Goal: Task Accomplishment & Management: Manage account settings

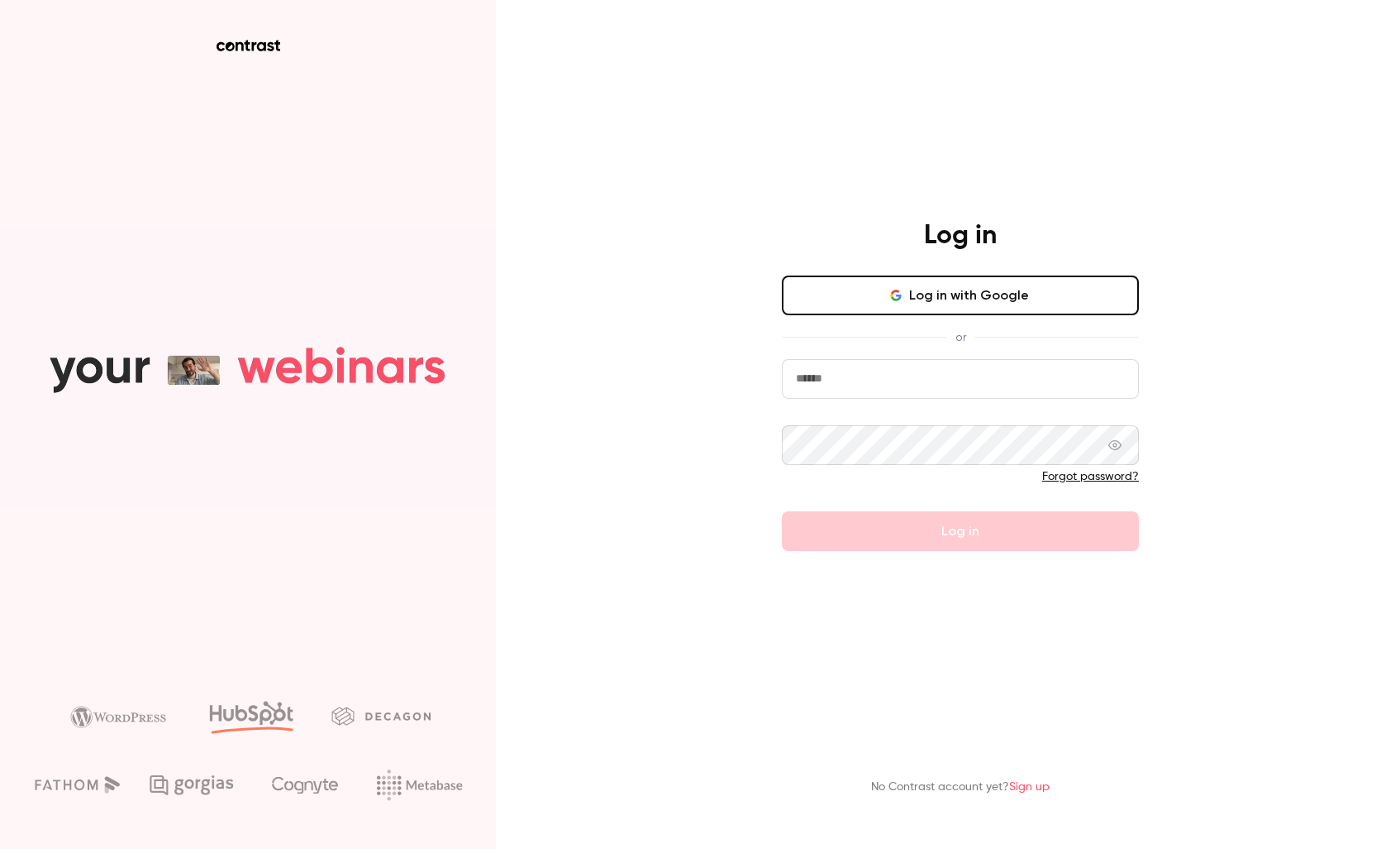
click at [869, 387] on input "email" at bounding box center [960, 379] width 357 height 40
type input "**********"
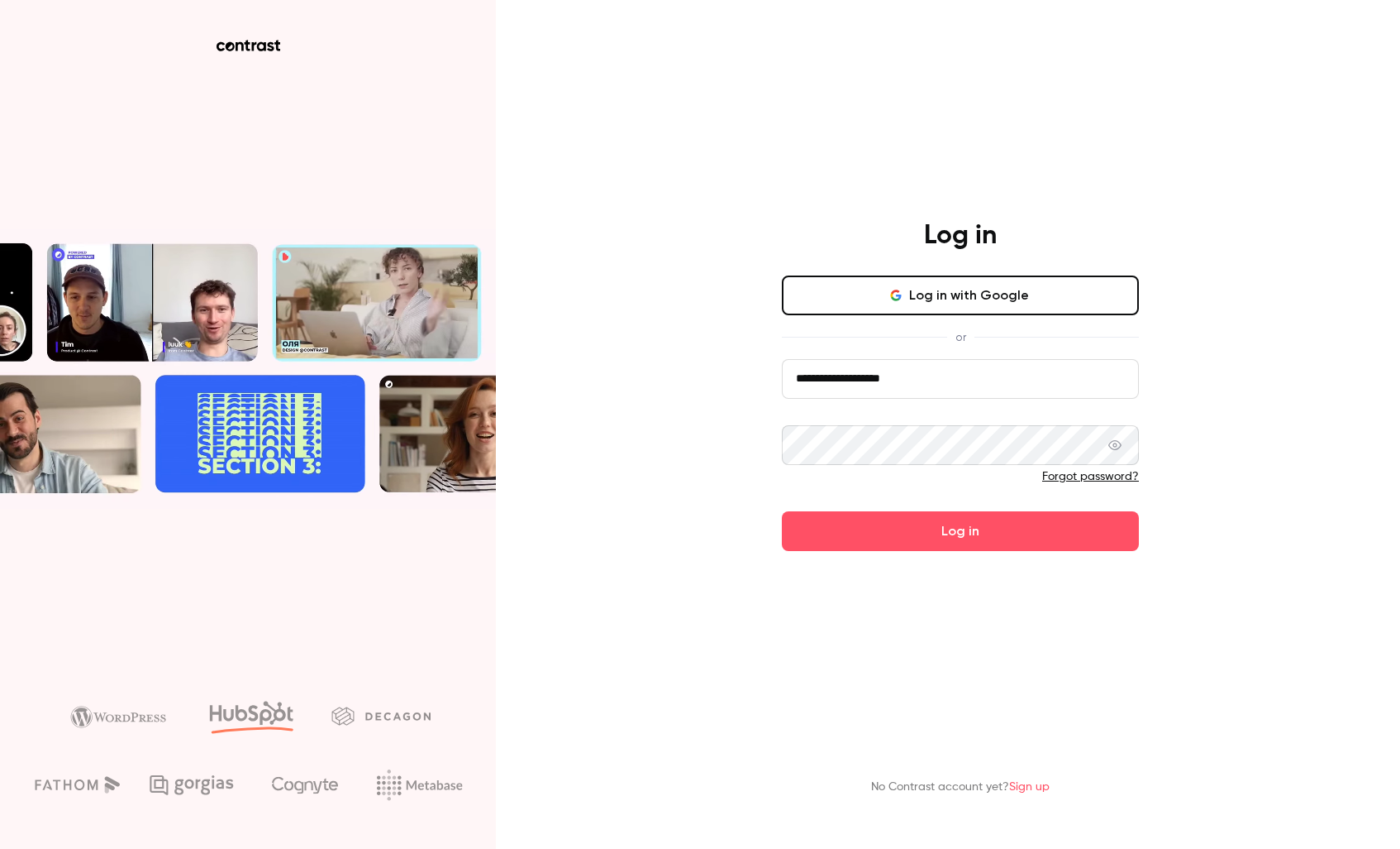
click at [782, 511] on button "Log in" at bounding box center [960, 531] width 357 height 40
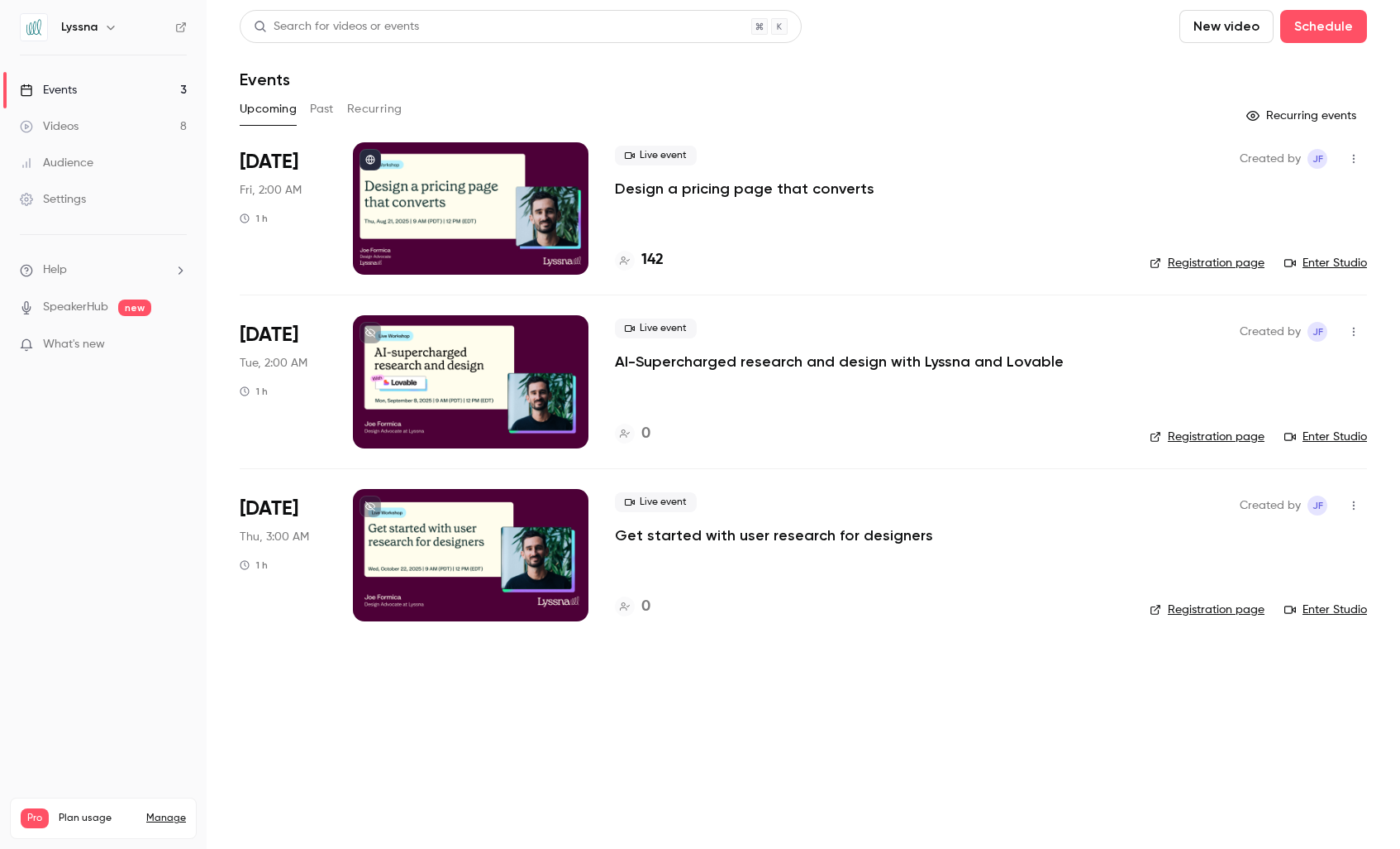
click at [104, 29] on icon "button" at bounding box center [111, 27] width 14 height 14
drag, startPoint x: 167, startPoint y: 56, endPoint x: 162, endPoint y: 69, distance: 13.9
click at [167, 56] on div at bounding box center [700, 424] width 1400 height 849
click at [68, 199] on div "Settings" at bounding box center [53, 198] width 66 height 16
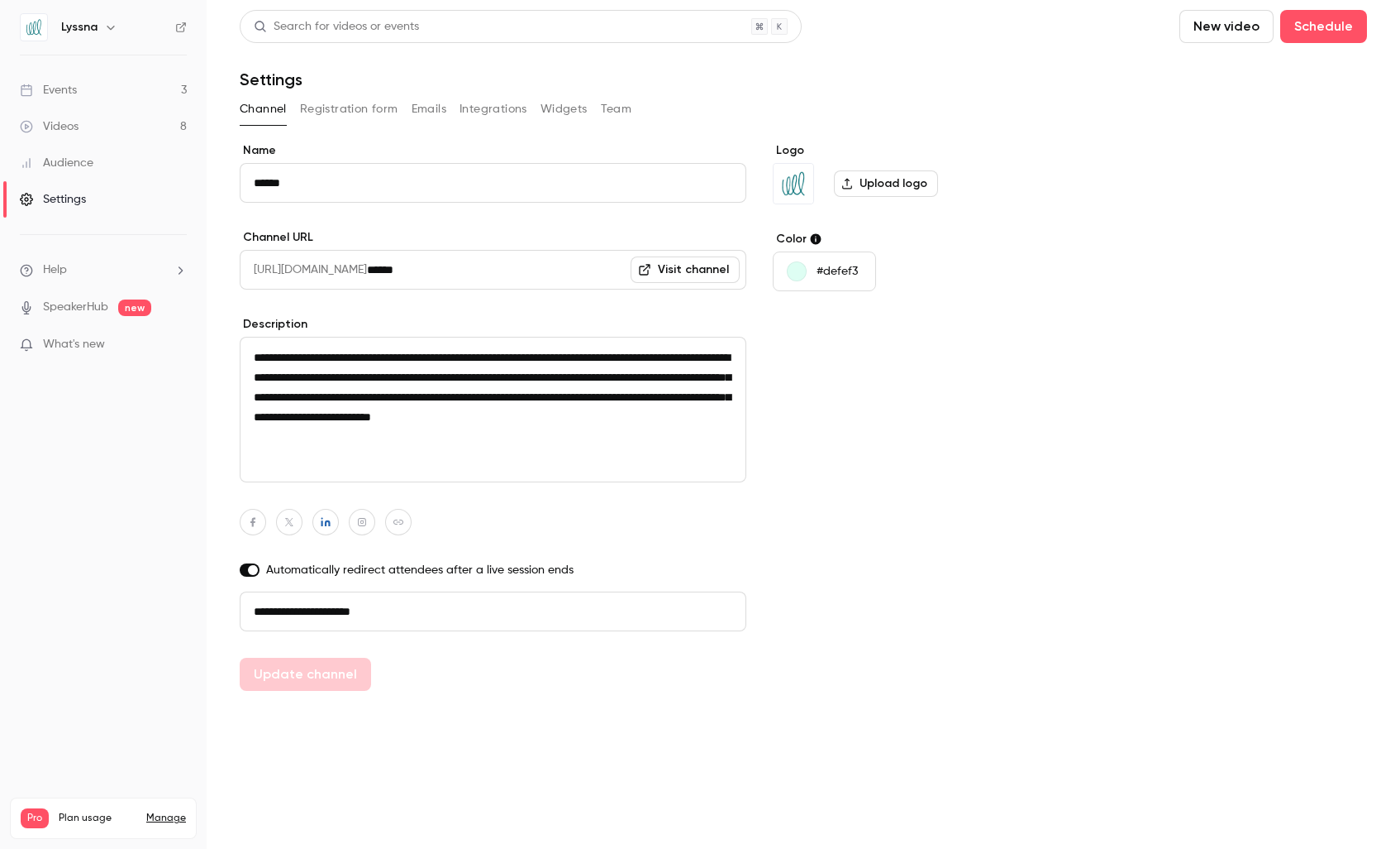
click at [343, 110] on button "Registration form" at bounding box center [349, 108] width 99 height 26
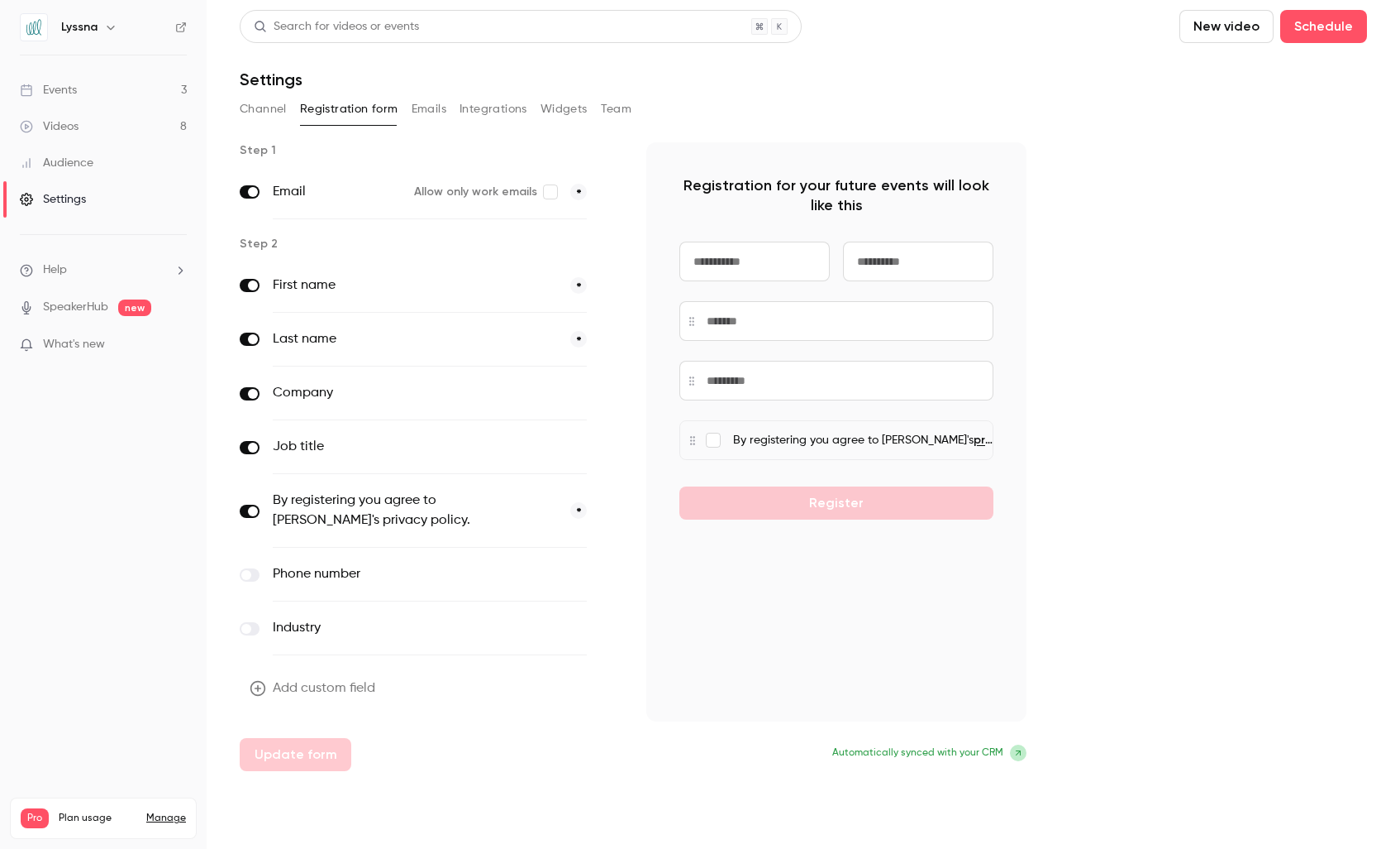
click at [417, 110] on button "Emails" at bounding box center [429, 108] width 35 height 26
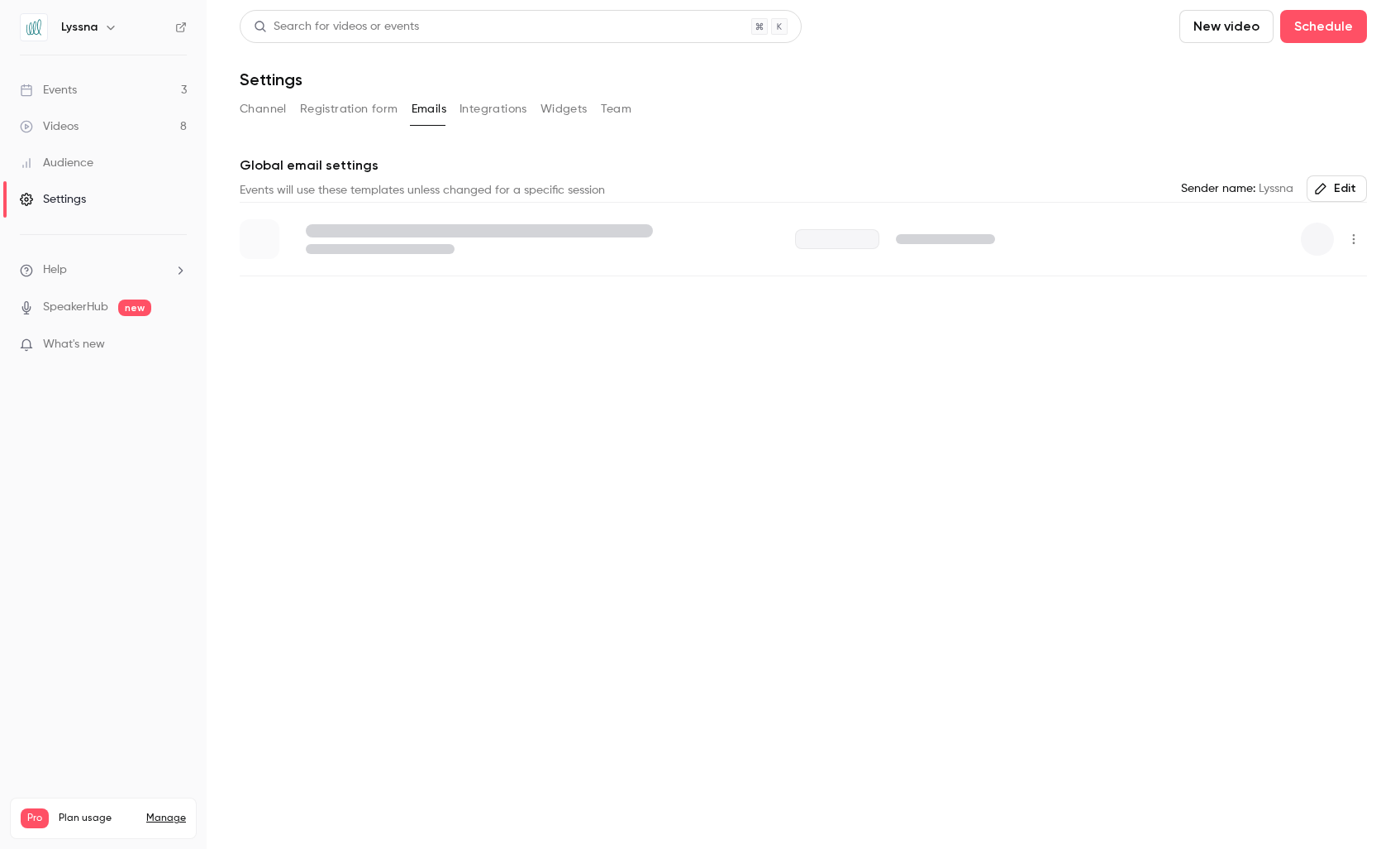
click at [462, 110] on button "Integrations" at bounding box center [493, 108] width 68 height 26
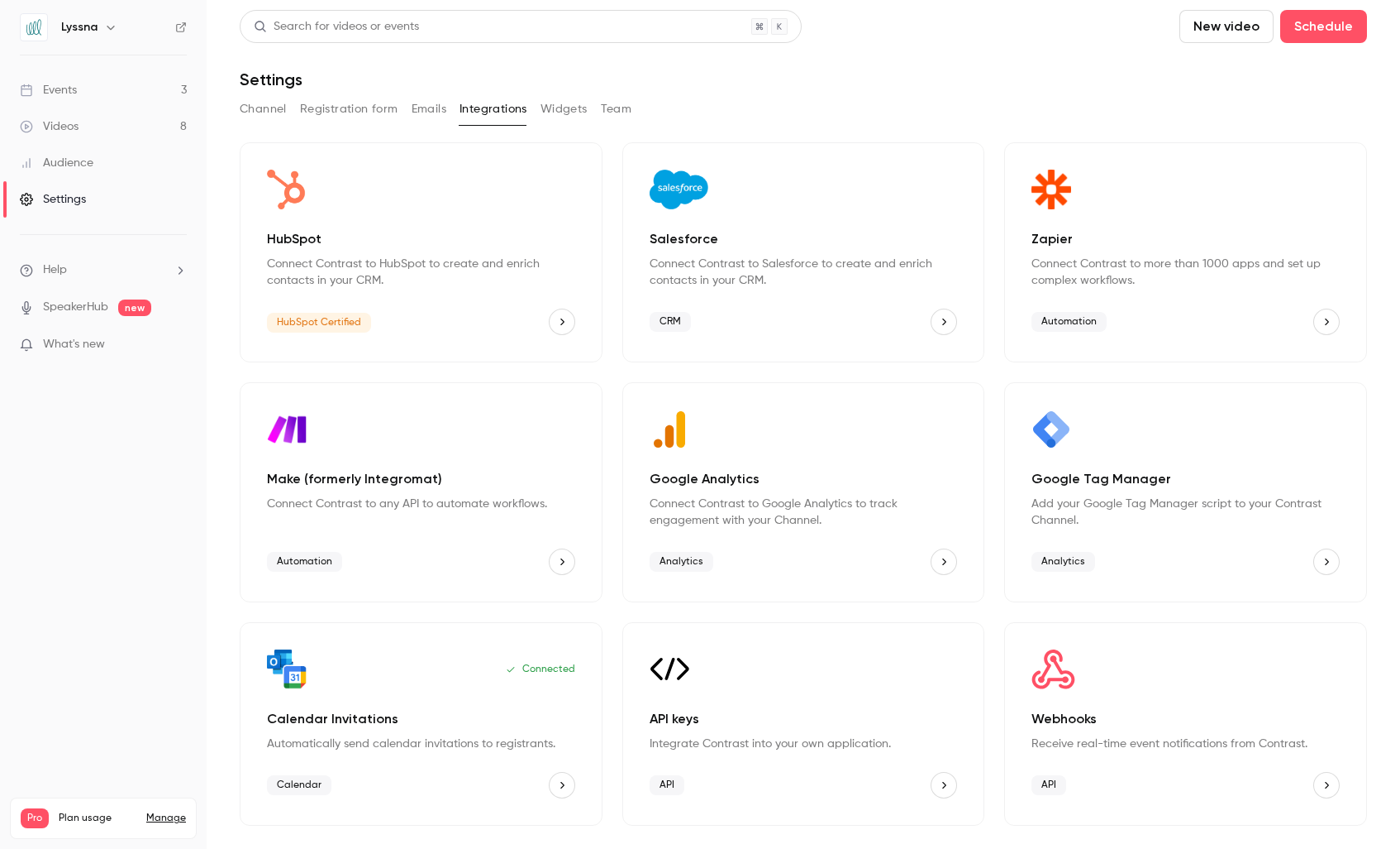
click at [104, 26] on icon "button" at bounding box center [111, 27] width 14 height 14
click at [43, 92] on div "Lyssna marketing@lyssna.com Billing Pro New channel Log out" at bounding box center [138, 165] width 248 height 195
click at [88, 93] on div "Lyssna marketing@lyssna.com Billing Pro New channel Log out" at bounding box center [138, 165] width 248 height 195
drag, startPoint x: 105, startPoint y: 107, endPoint x: 105, endPoint y: 98, distance: 9.0
click at [105, 106] on div "Lyssna marketing@lyssna.com Billing Pro New channel Log out" at bounding box center [138, 165] width 248 height 195
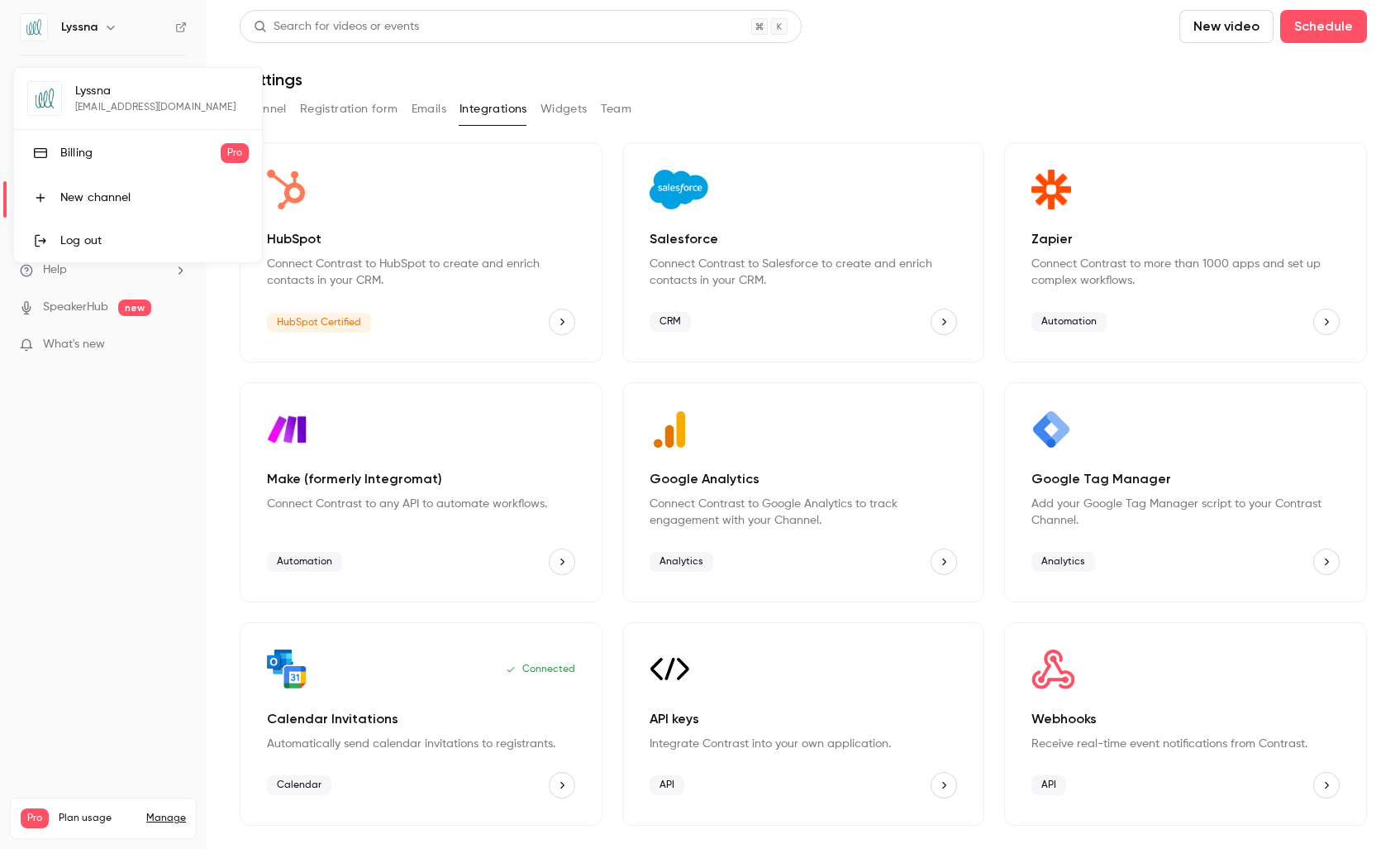
click at [107, 25] on div at bounding box center [700, 424] width 1400 height 849
click at [68, 270] on li "Help" at bounding box center [104, 270] width 167 height 17
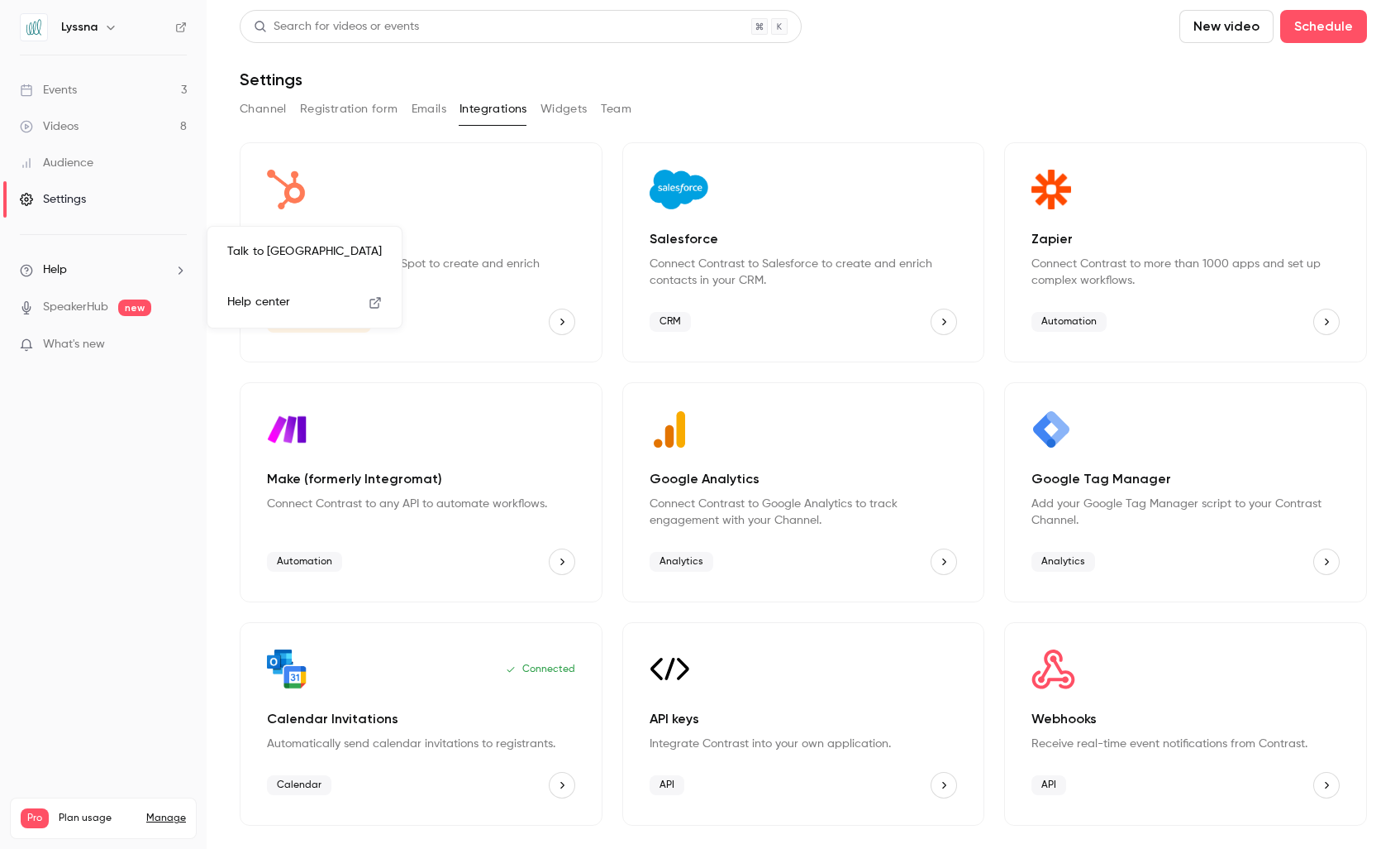
click at [73, 343] on div at bounding box center [700, 424] width 1400 height 849
click at [70, 346] on span "What's new" at bounding box center [74, 345] width 62 height 17
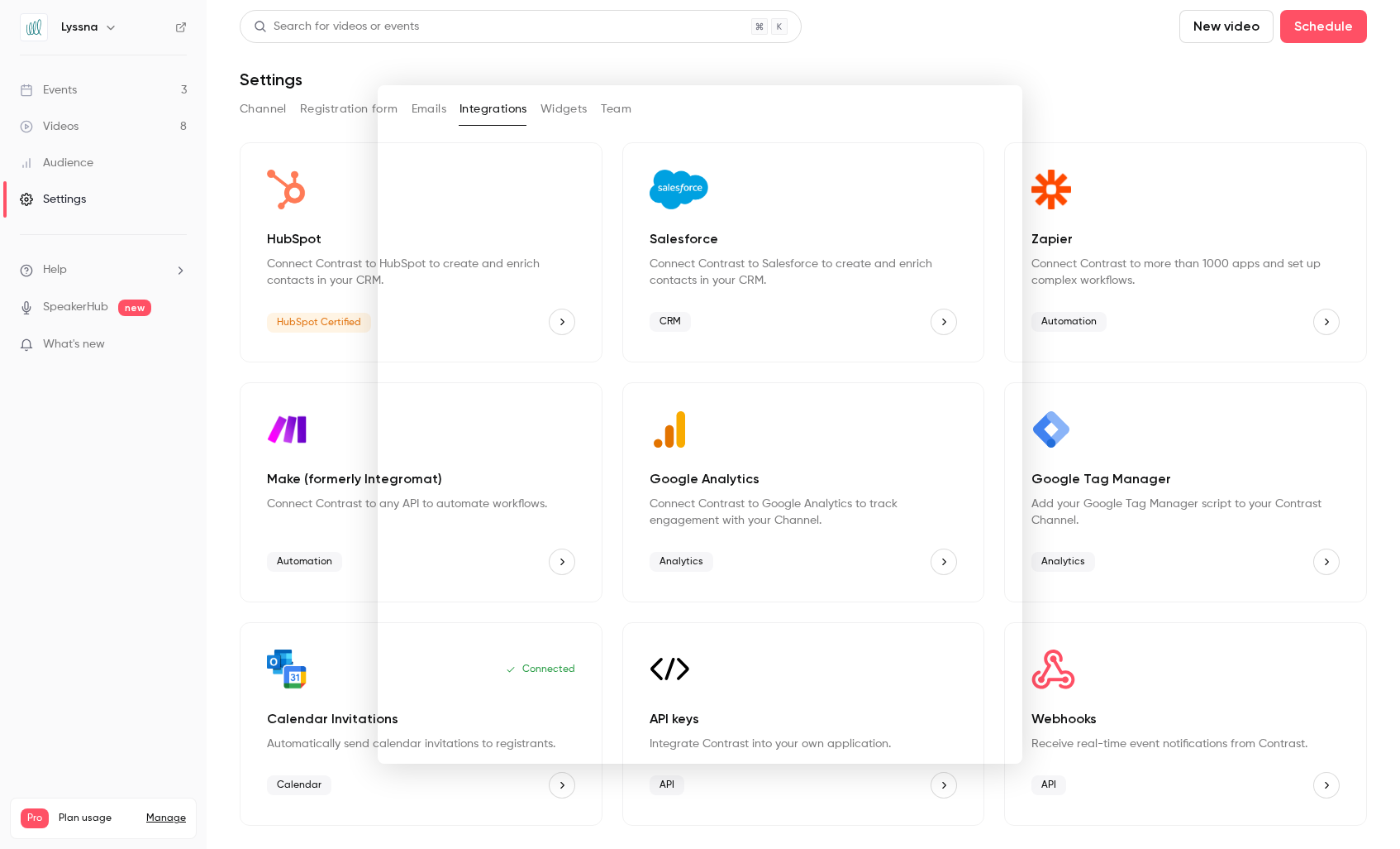
click at [74, 573] on div at bounding box center [700, 424] width 1400 height 849
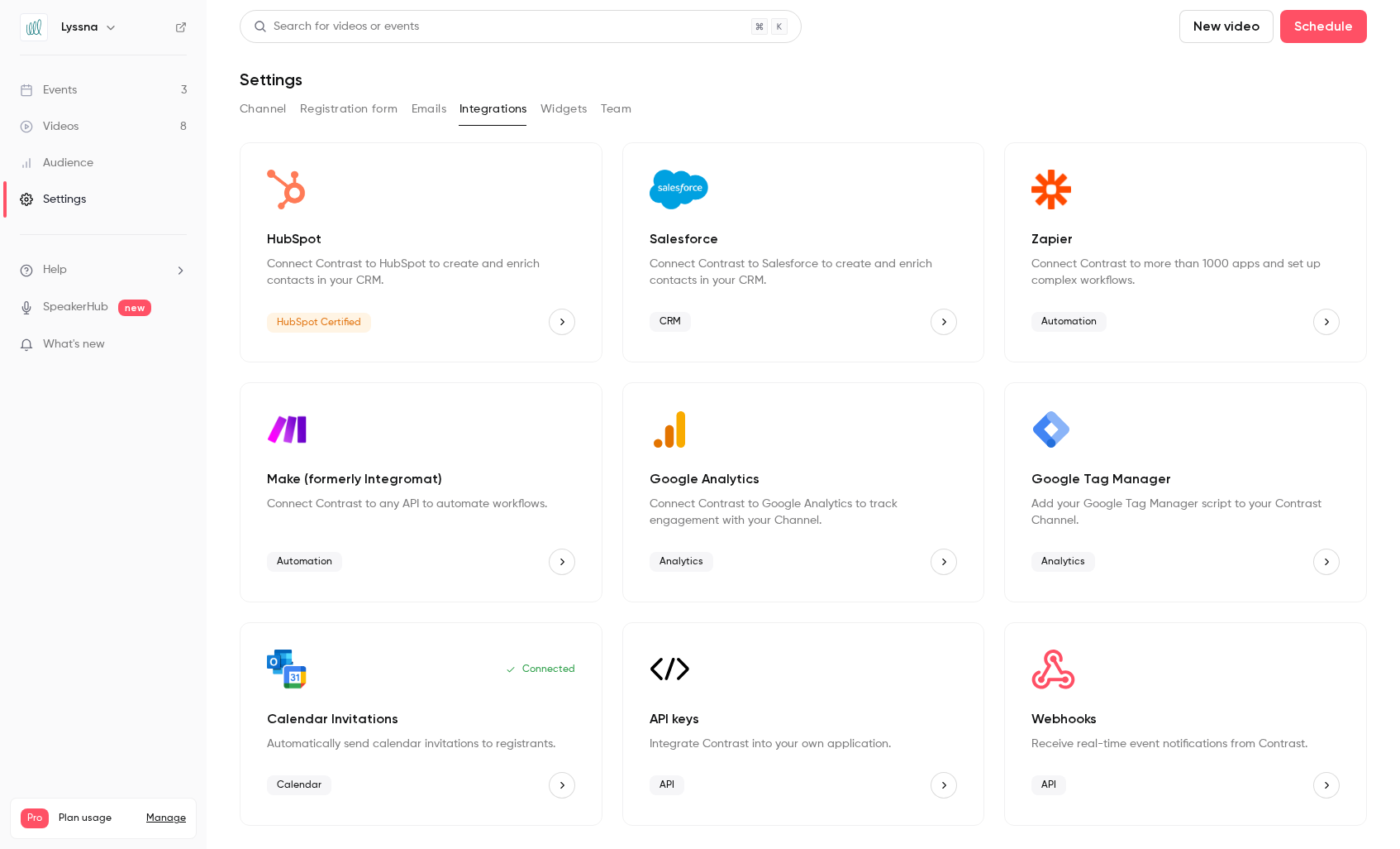
click at [618, 111] on button "Team" at bounding box center [616, 108] width 31 height 26
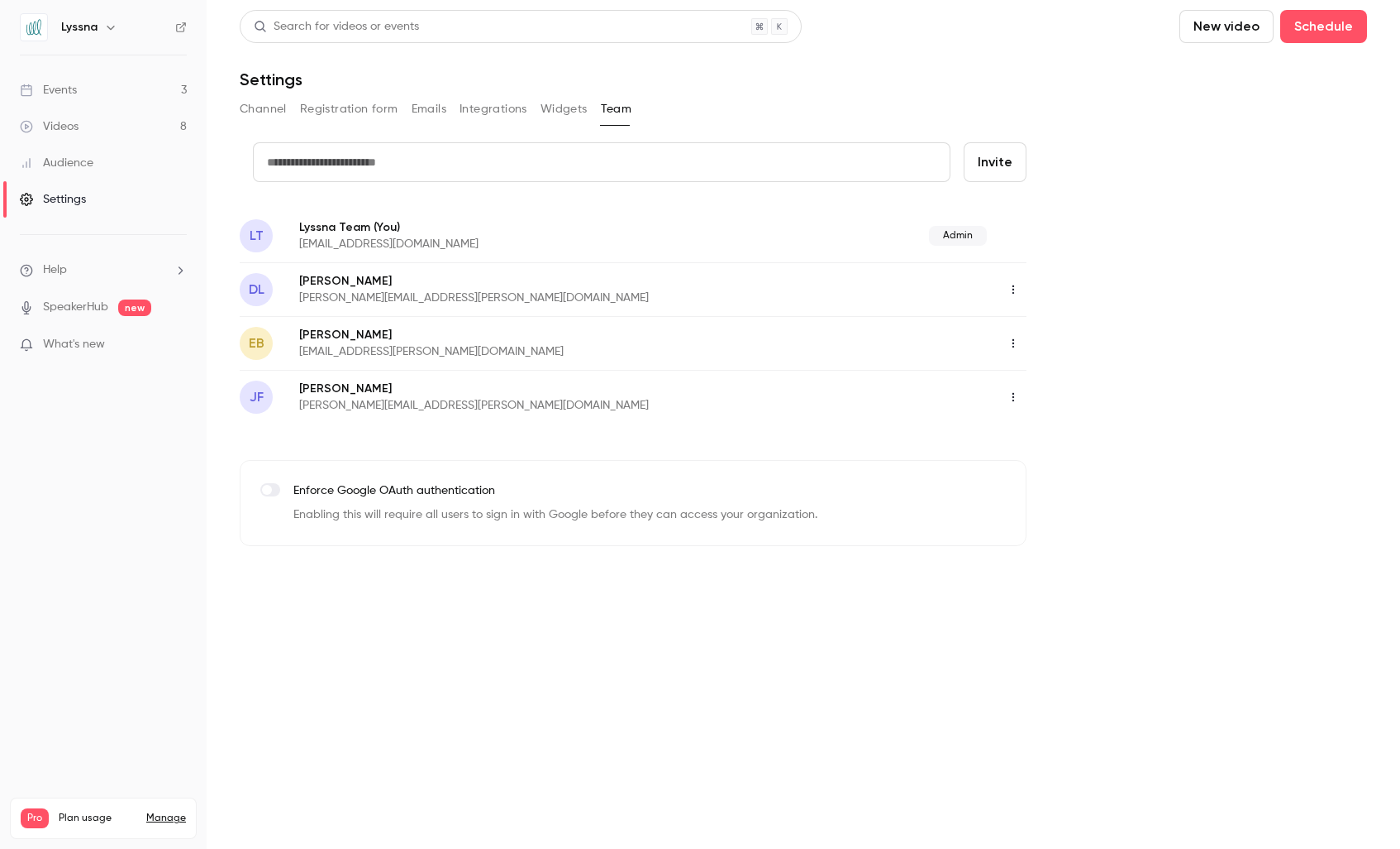
click at [1012, 343] on icon "button" at bounding box center [1014, 344] width 14 height 12
click at [1057, 429] on div "Delete member" at bounding box center [1104, 428] width 126 height 16
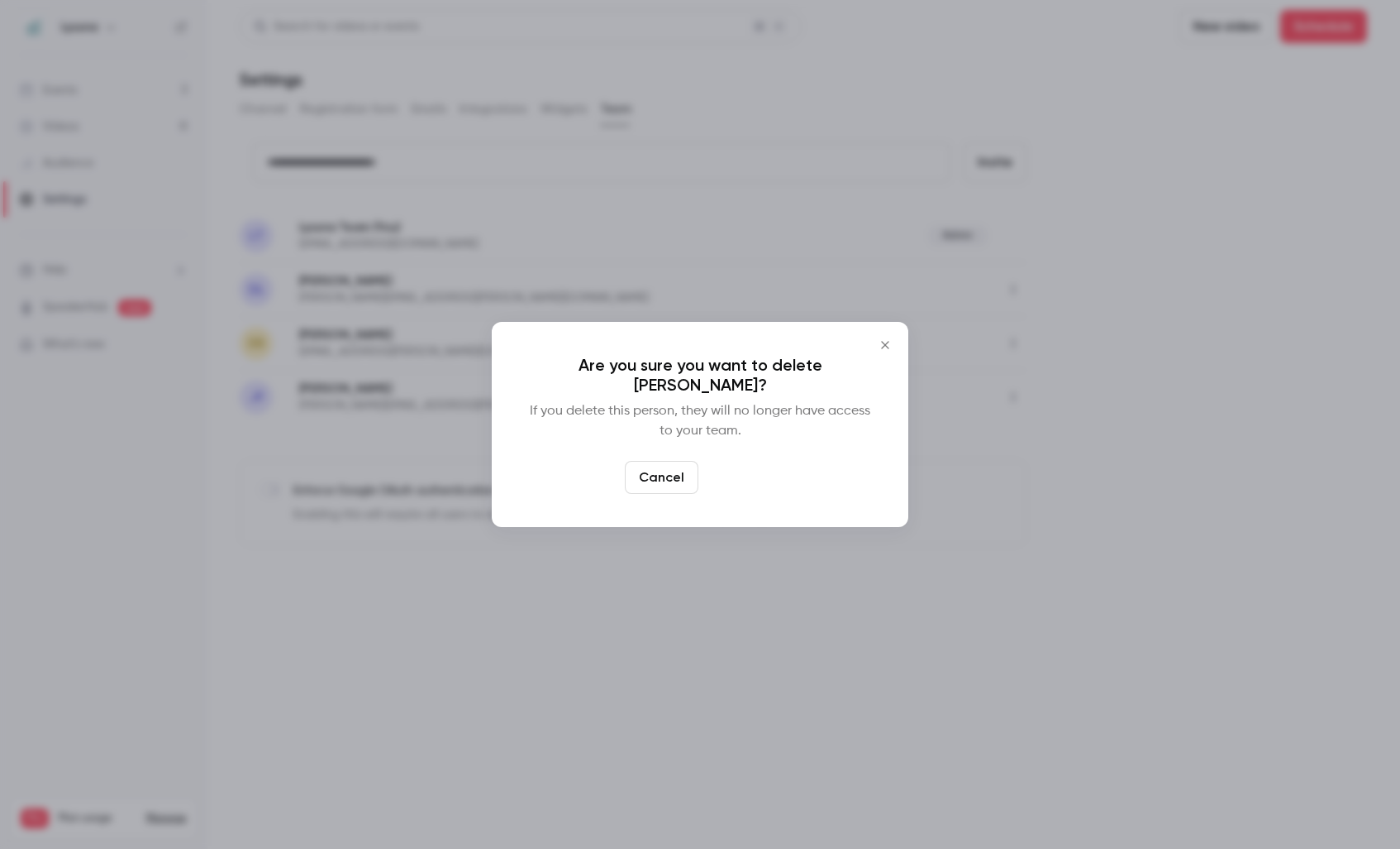
click at [733, 482] on button "Delete" at bounding box center [740, 477] width 71 height 33
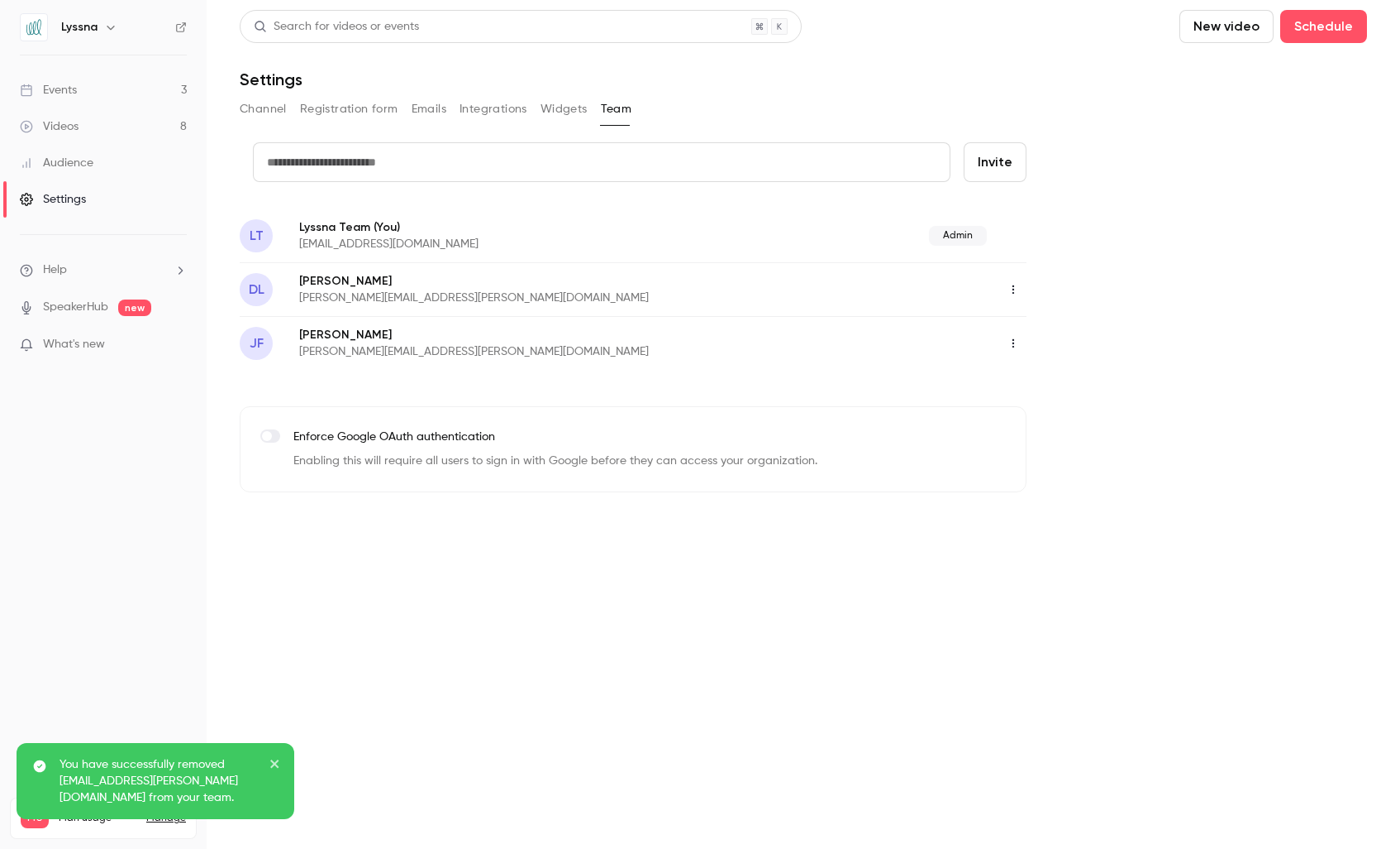
click at [456, 161] on input "text" at bounding box center [601, 162] width 698 height 40
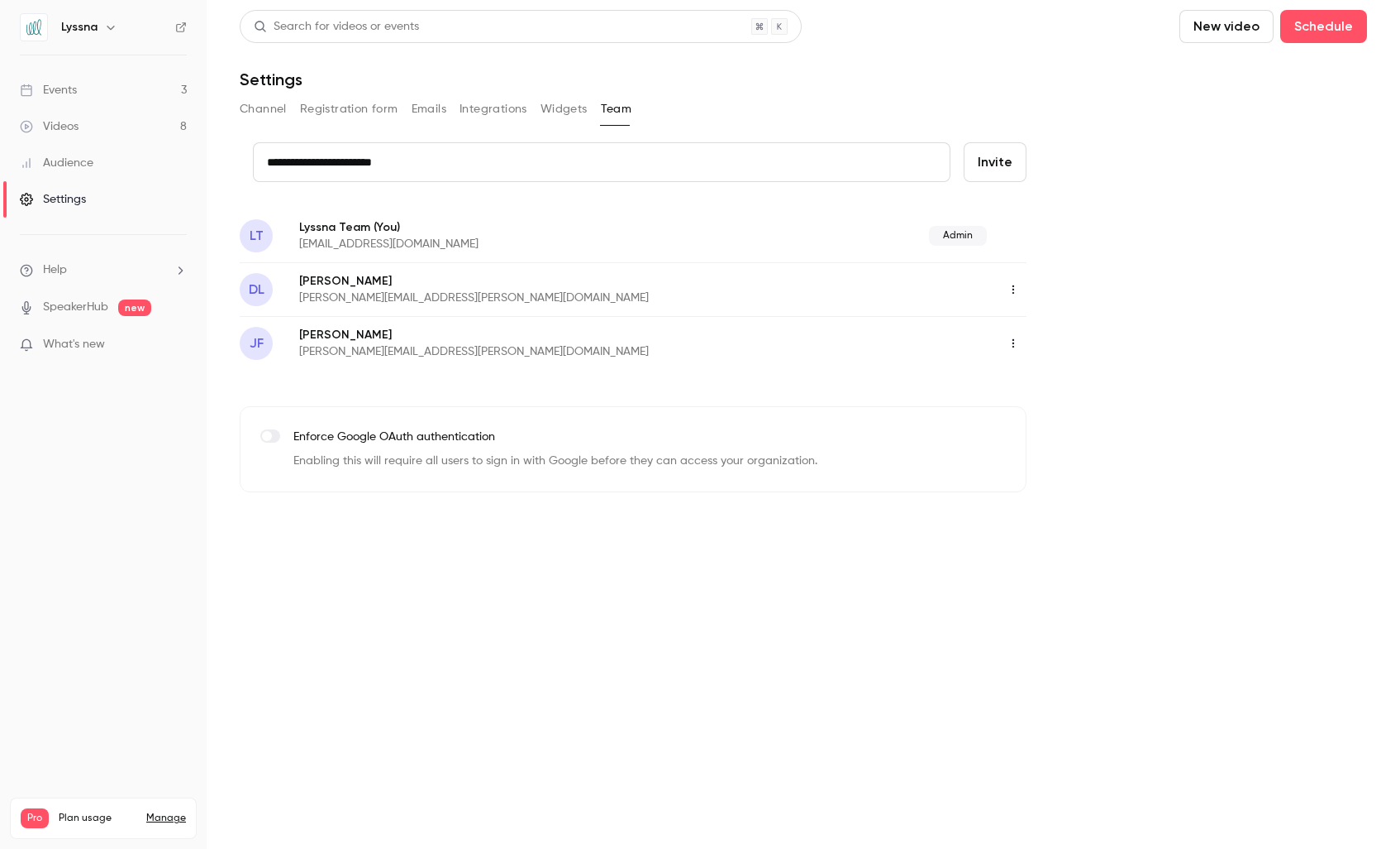
type input "**********"
click at [1001, 162] on button "Invite" at bounding box center [995, 162] width 63 height 40
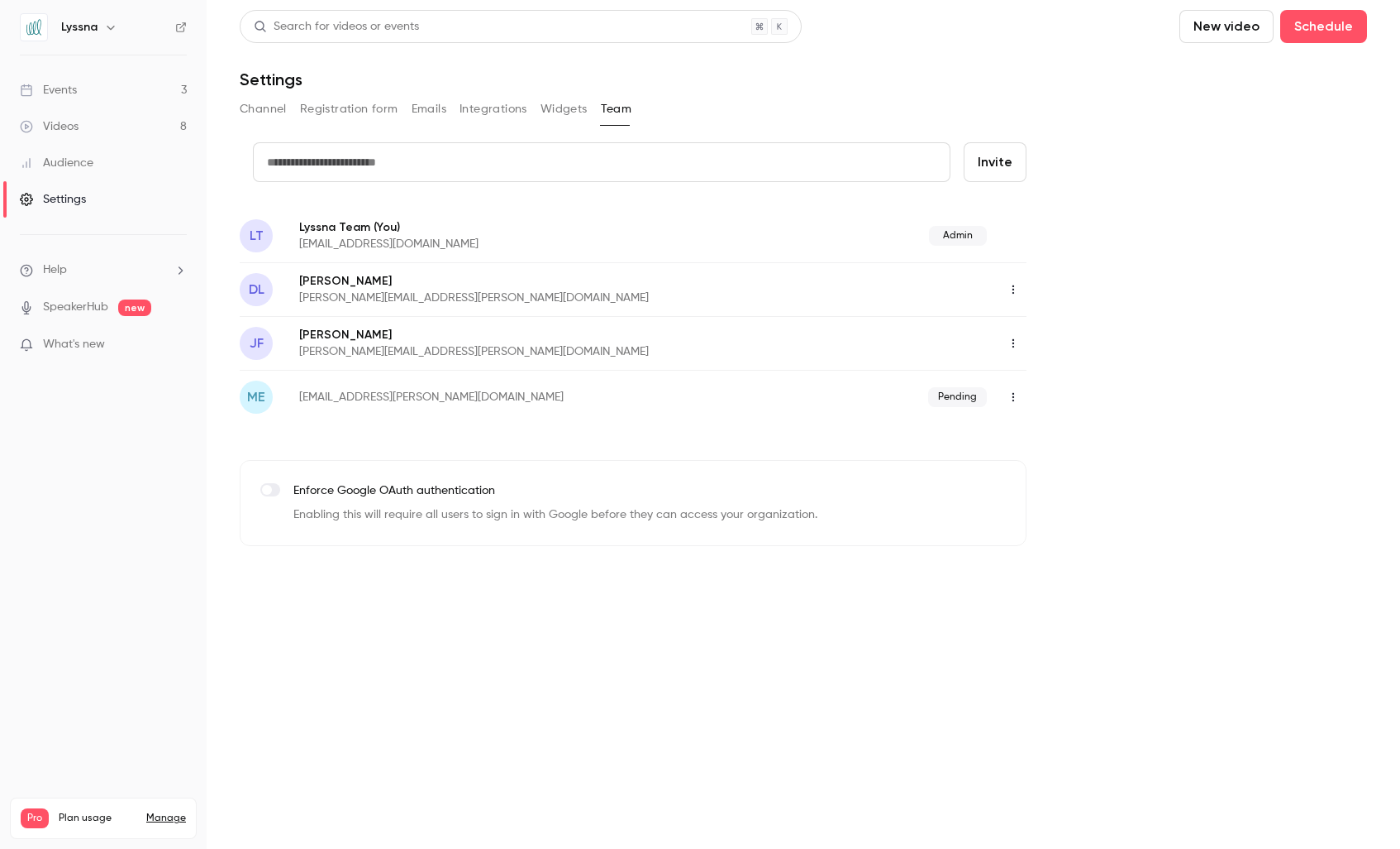
drag, startPoint x: 119, startPoint y: 29, endPoint x: 110, endPoint y: 29, distance: 9.0
click at [117, 29] on div "Lyssna" at bounding box center [111, 27] width 101 height 20
click at [110, 29] on icon "button" at bounding box center [111, 27] width 14 height 14
click at [87, 246] on div "Log out" at bounding box center [154, 240] width 189 height 16
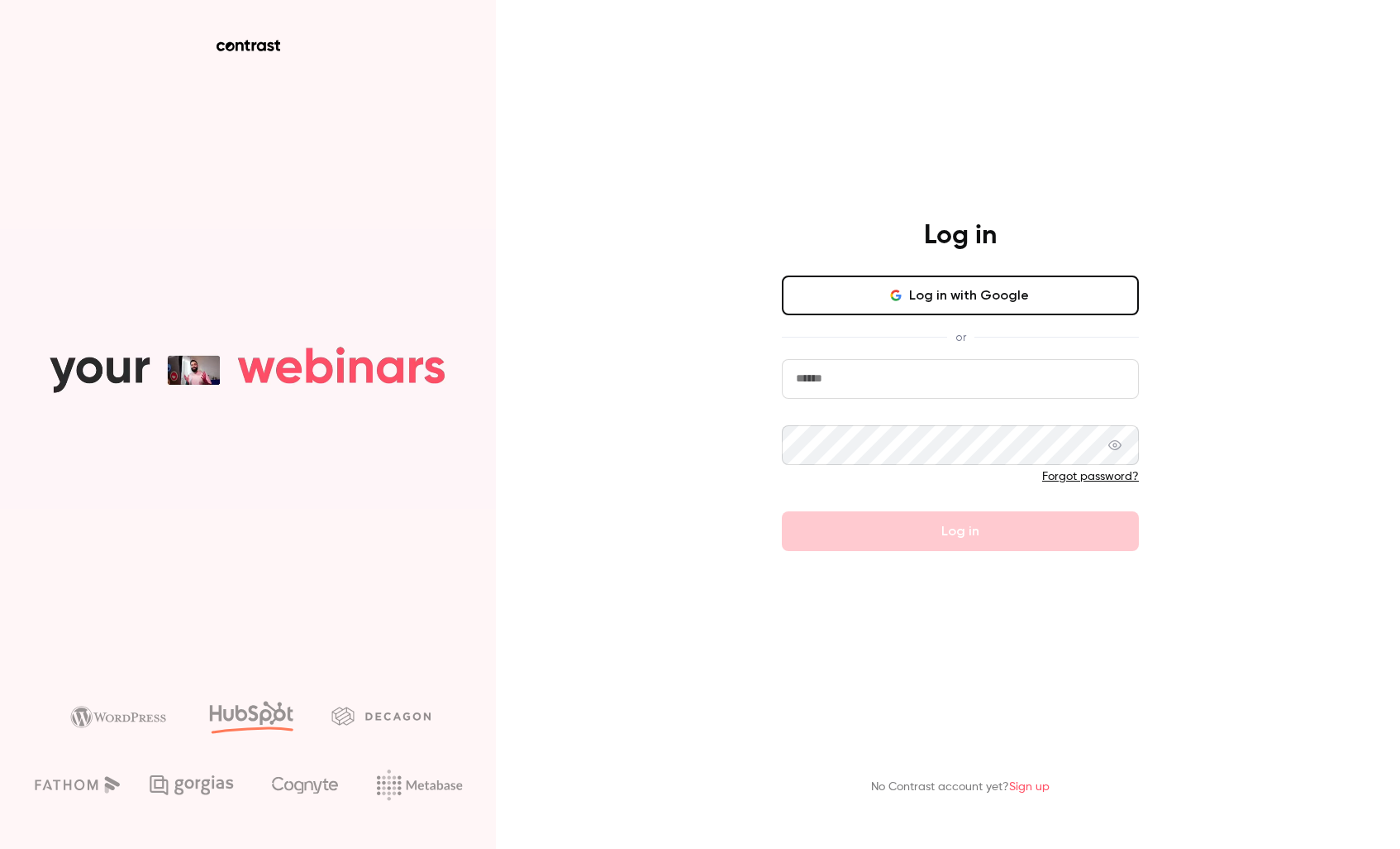
type input "**********"
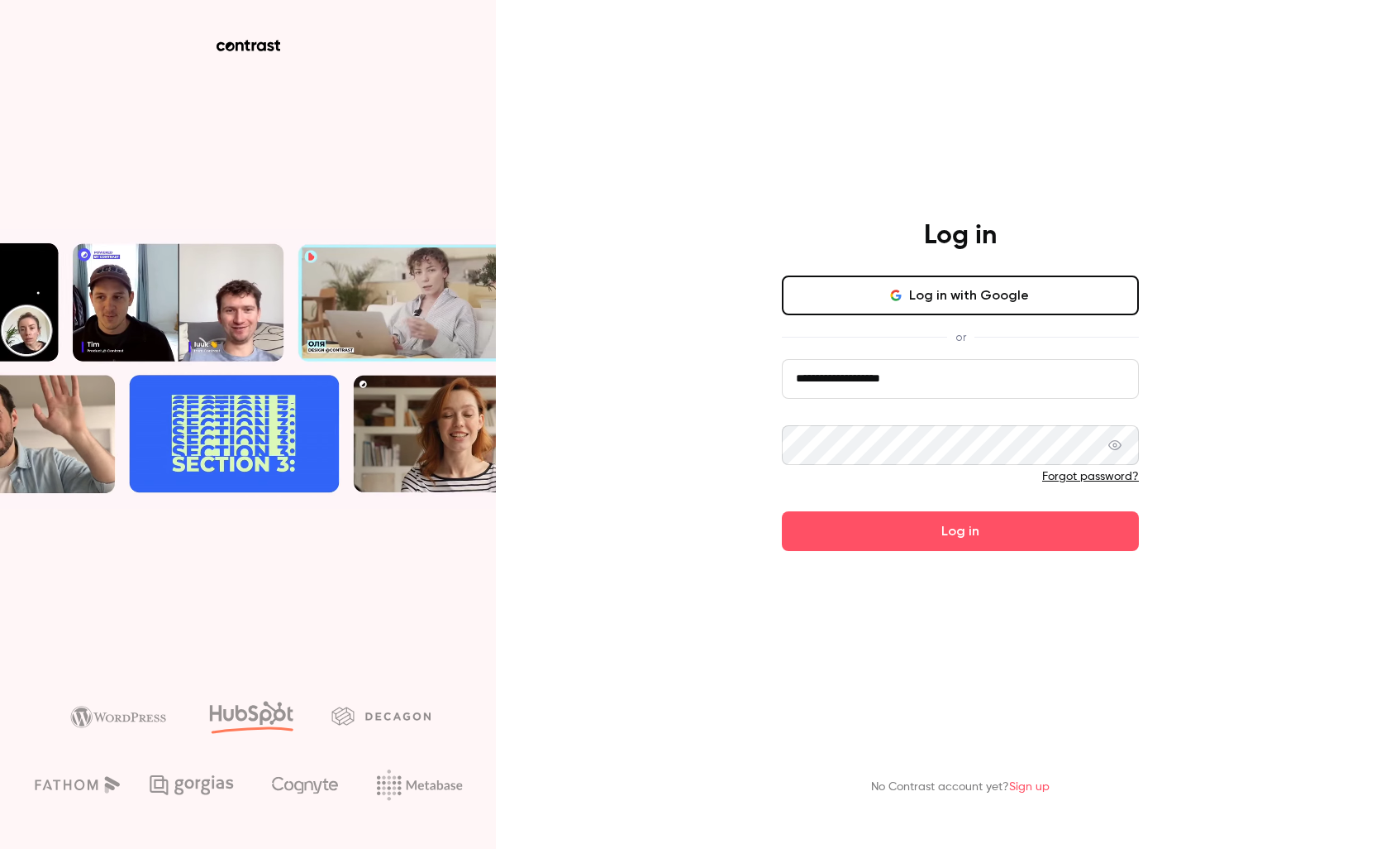
click at [1103, 482] on link "Forgot password?" at bounding box center [1090, 476] width 97 height 12
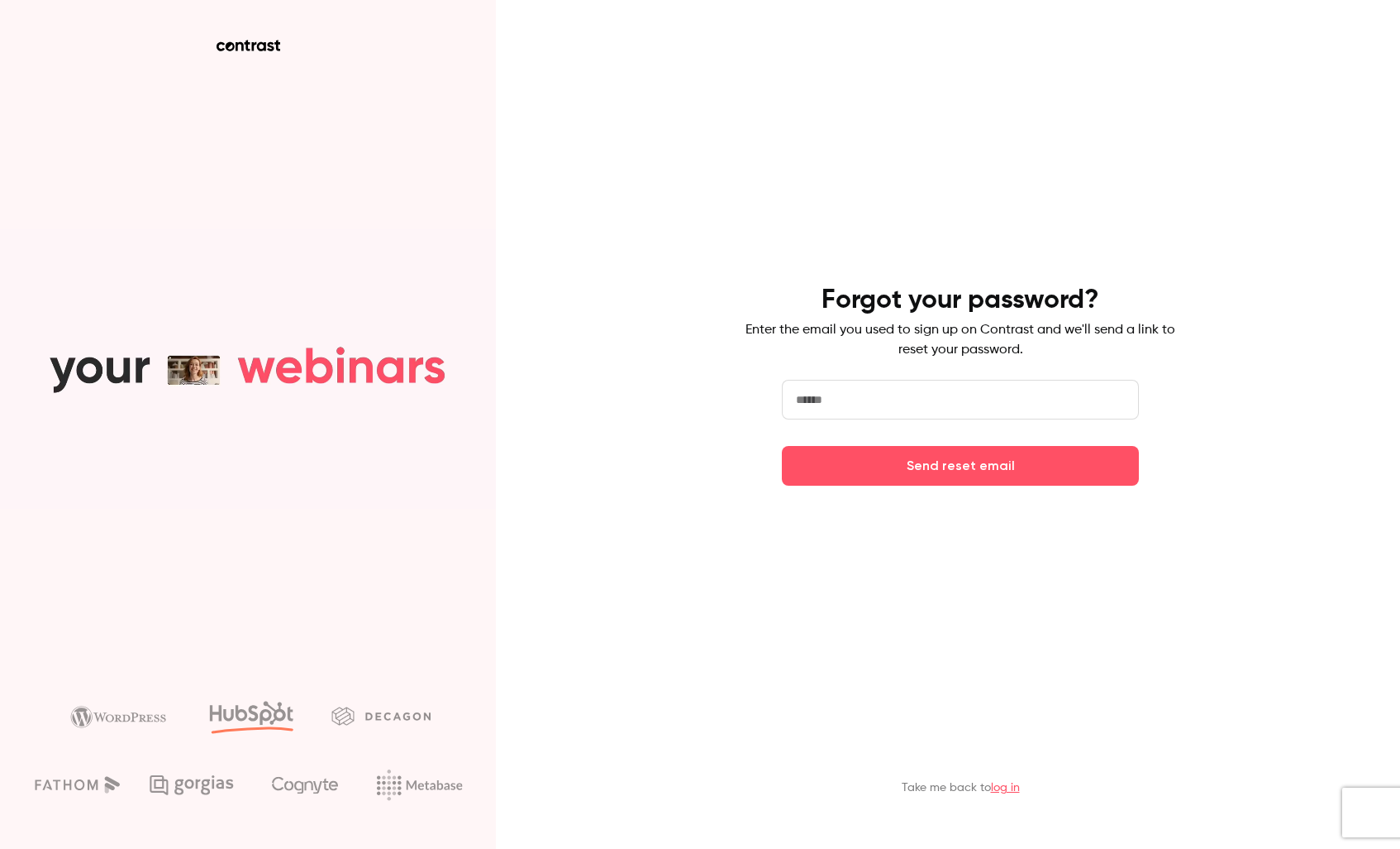
click at [906, 409] on input "email" at bounding box center [960, 399] width 357 height 40
type input "**********"
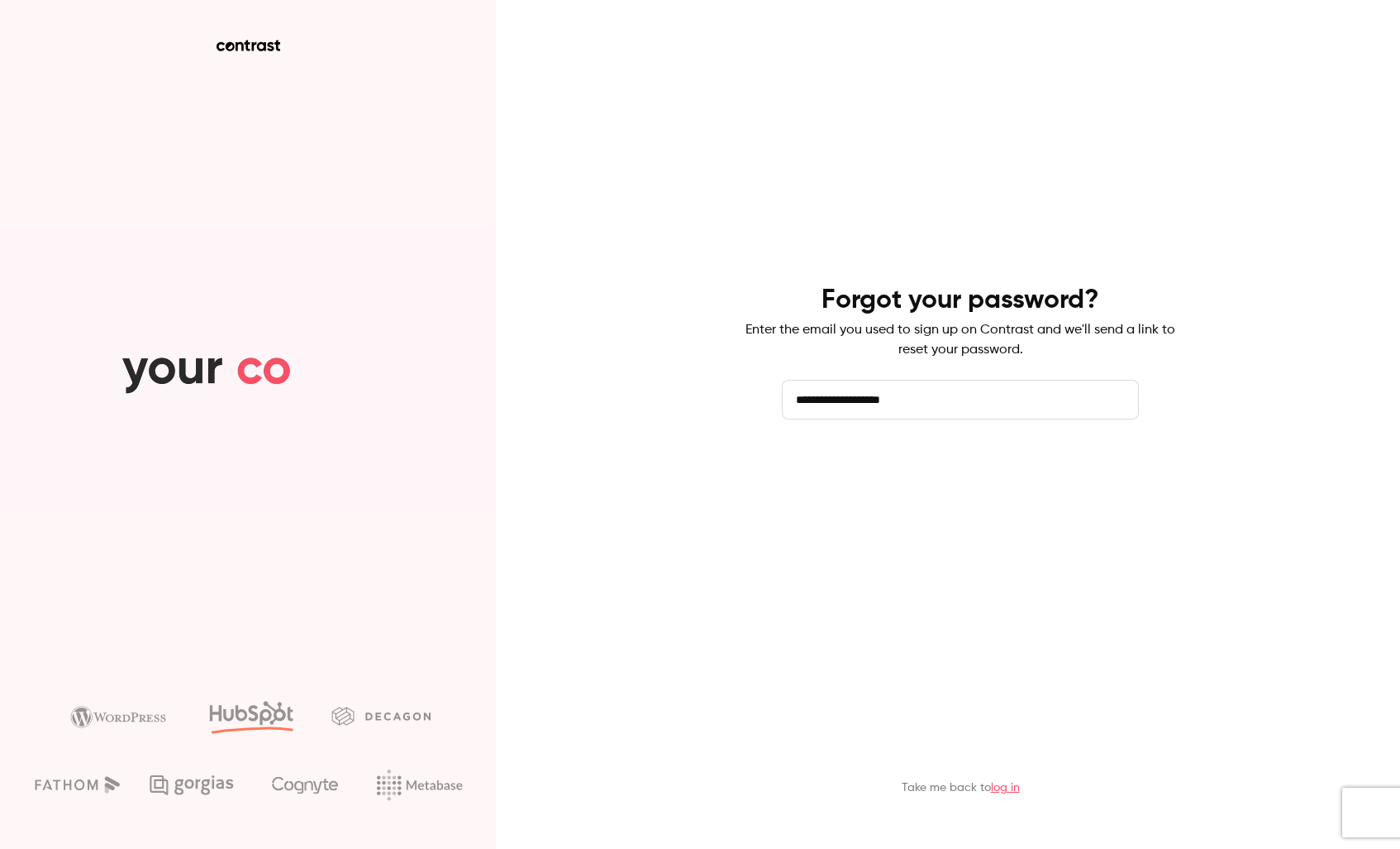
click at [1047, 476] on button "Send reset email" at bounding box center [960, 465] width 357 height 40
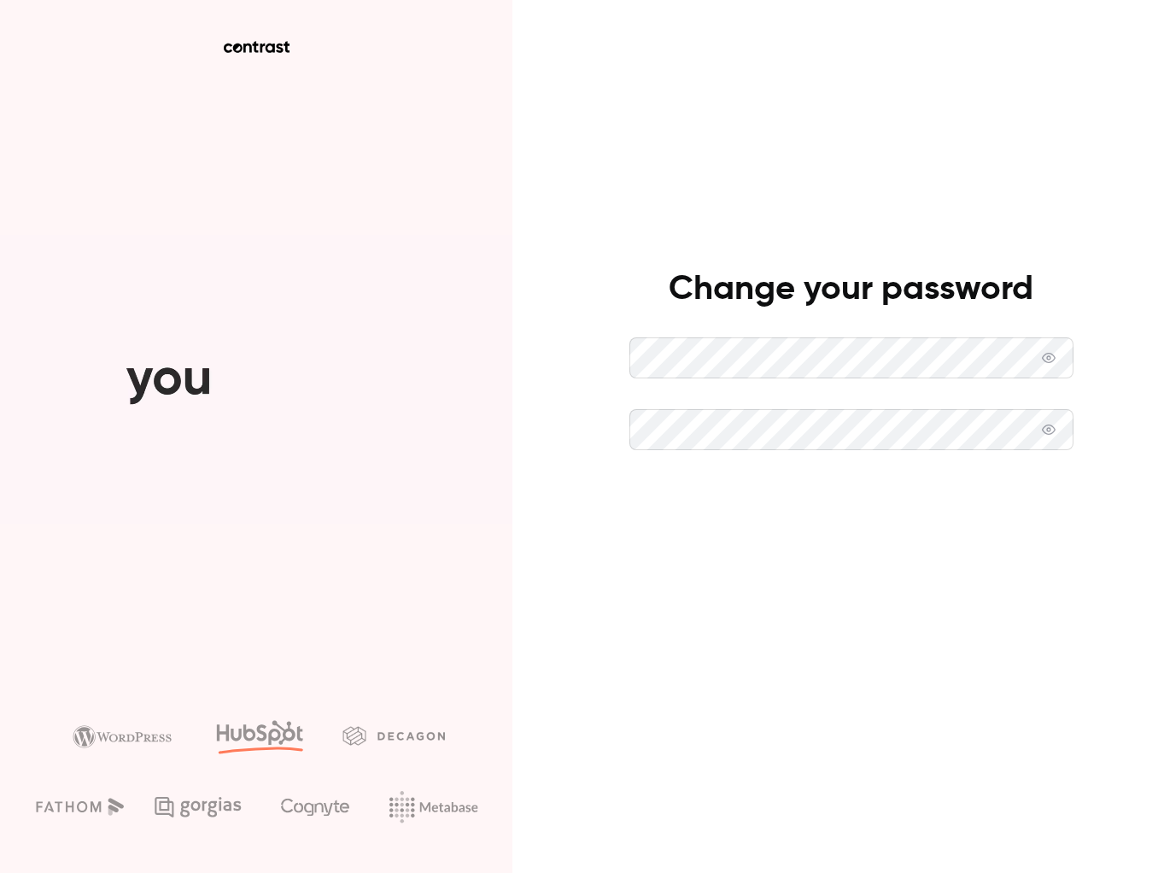
click at [686, 510] on button "Set new password" at bounding box center [852, 501] width 444 height 41
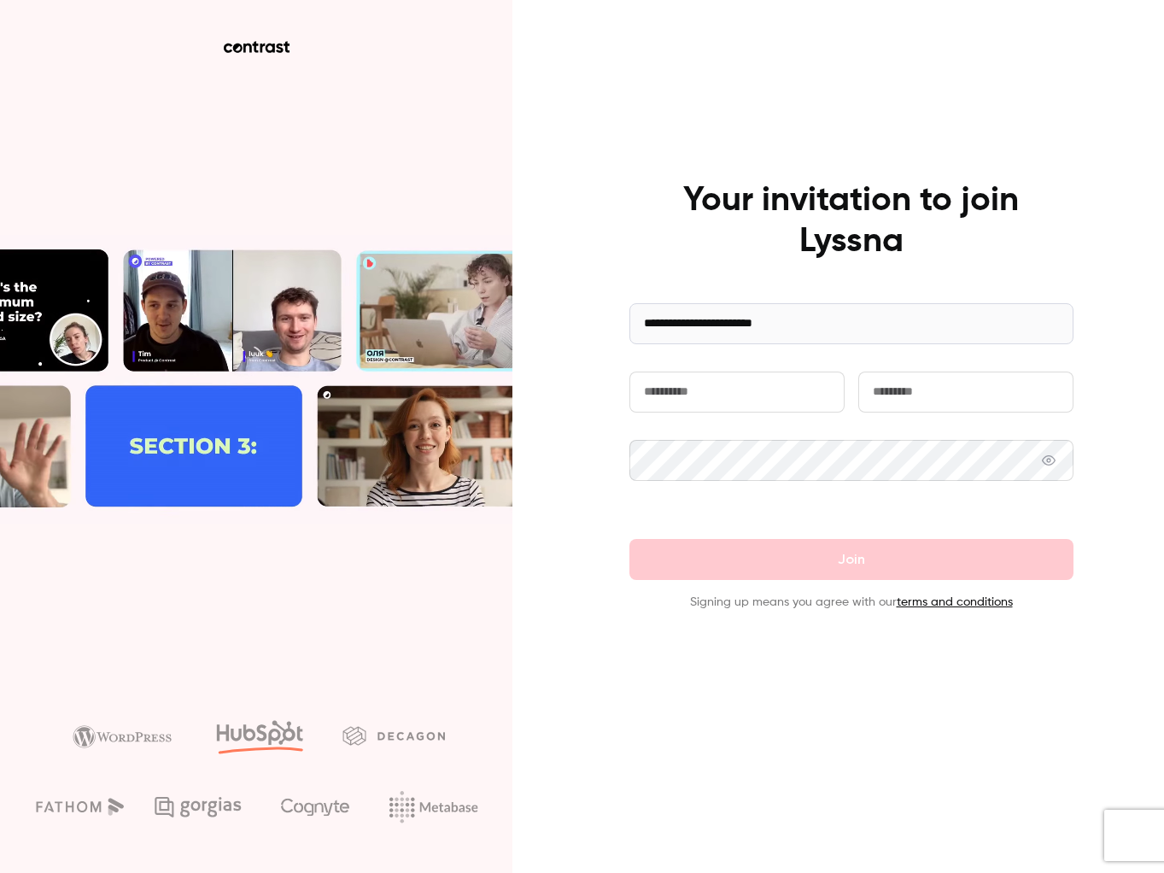
click at [700, 401] on input "text" at bounding box center [737, 392] width 215 height 41
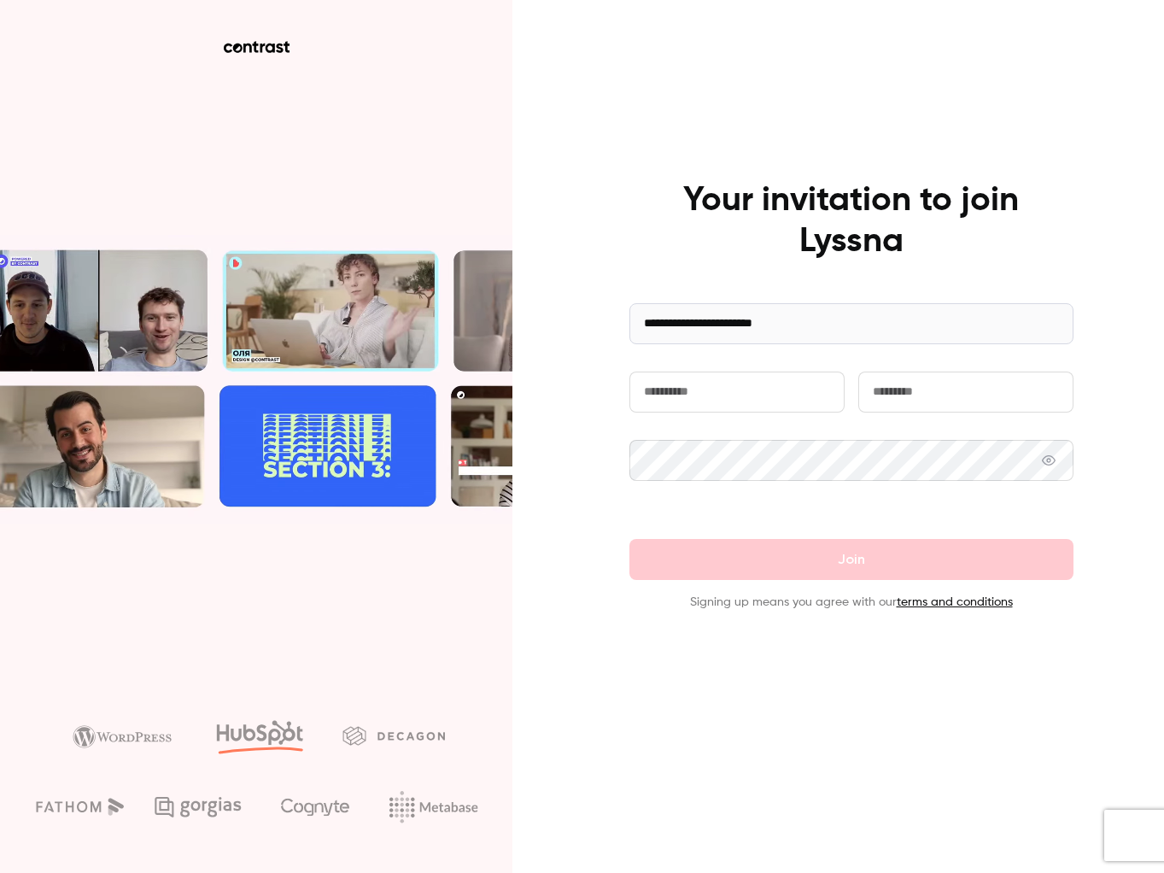
type input "******"
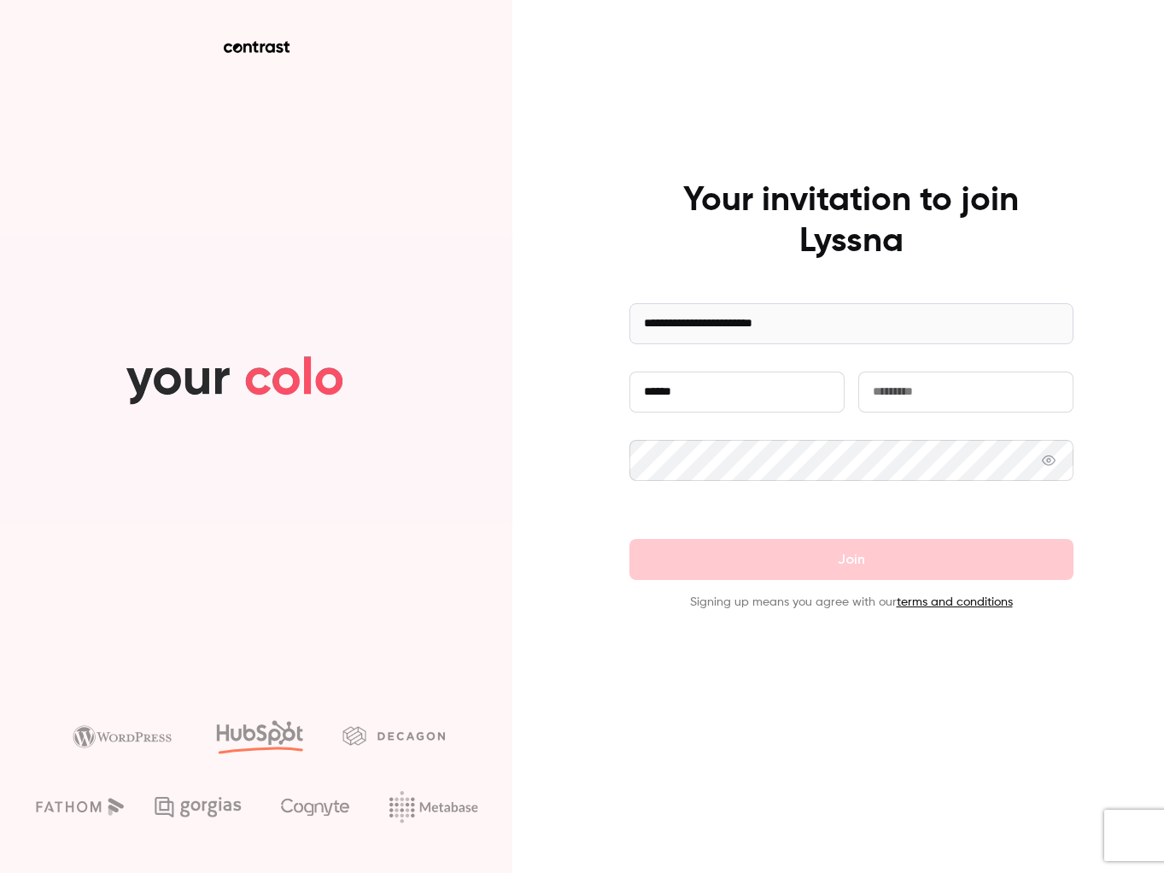
type input "*******"
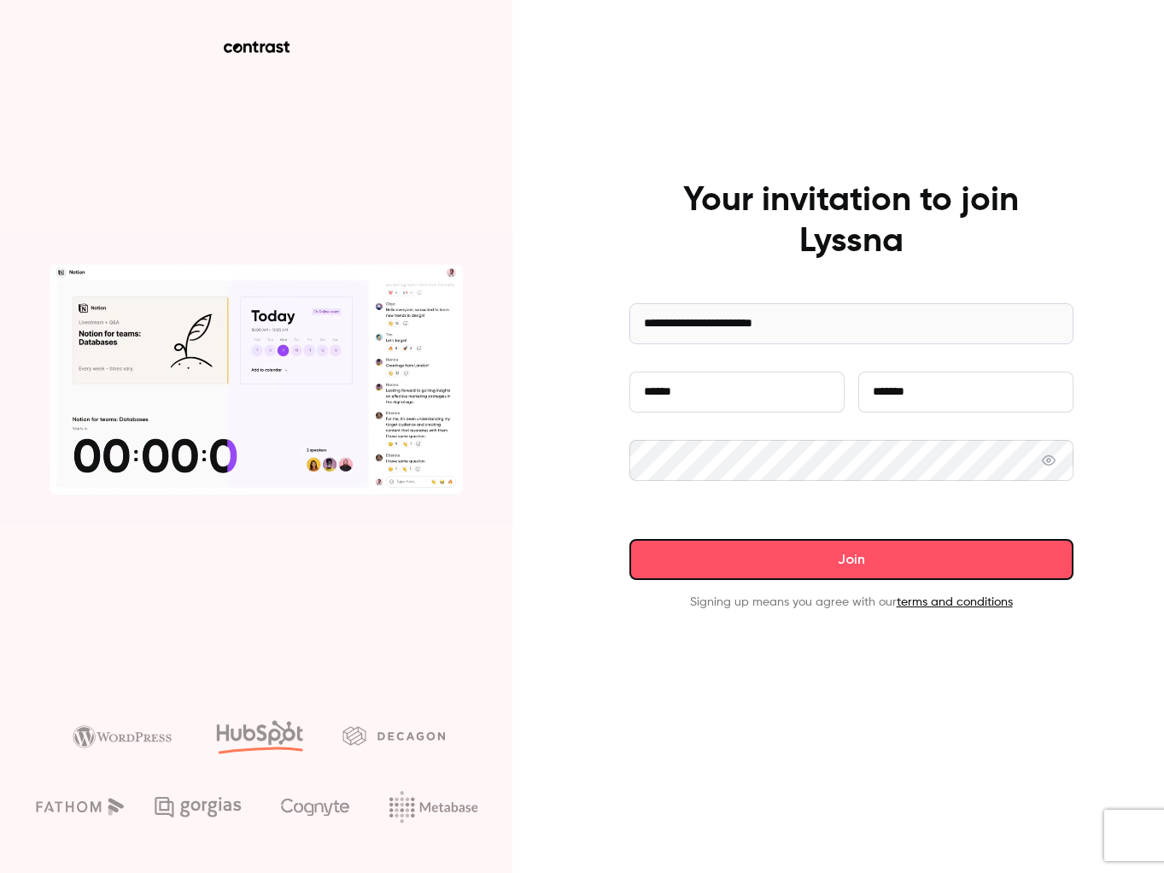
click at [895, 562] on button "Join" at bounding box center [852, 559] width 444 height 41
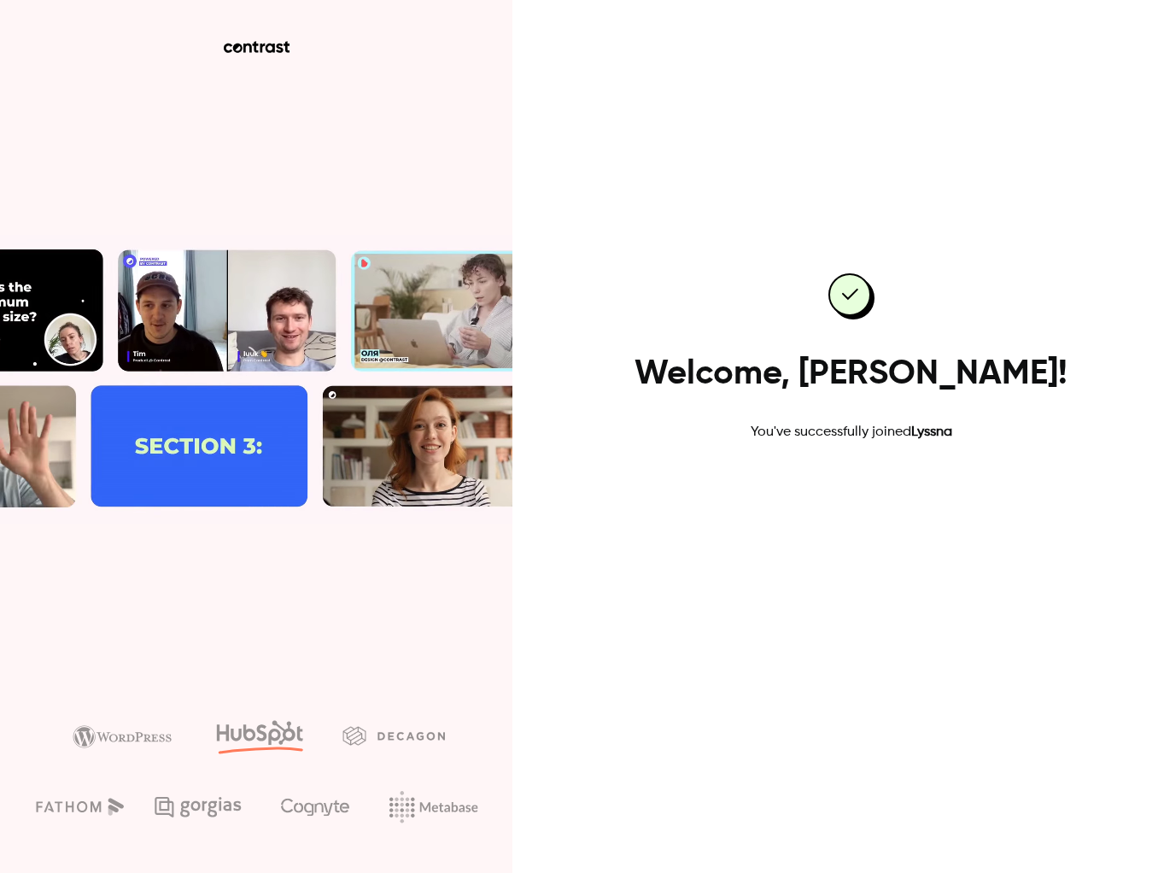
click at [865, 491] on link "Go to dashboard" at bounding box center [851, 497] width 145 height 41
